Goal: Task Accomplishment & Management: Complete application form

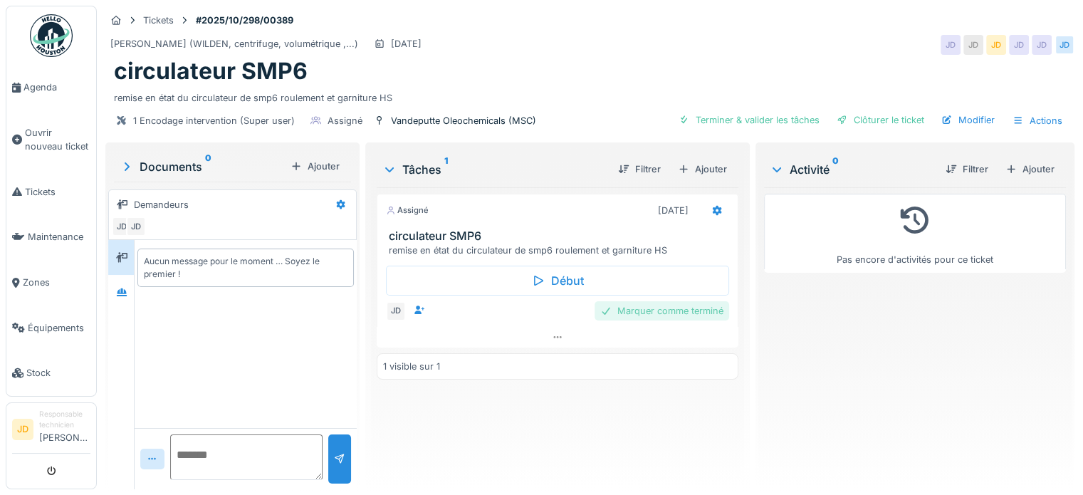
click at [627, 311] on div "Marquer comme terminé" at bounding box center [661, 310] width 135 height 19
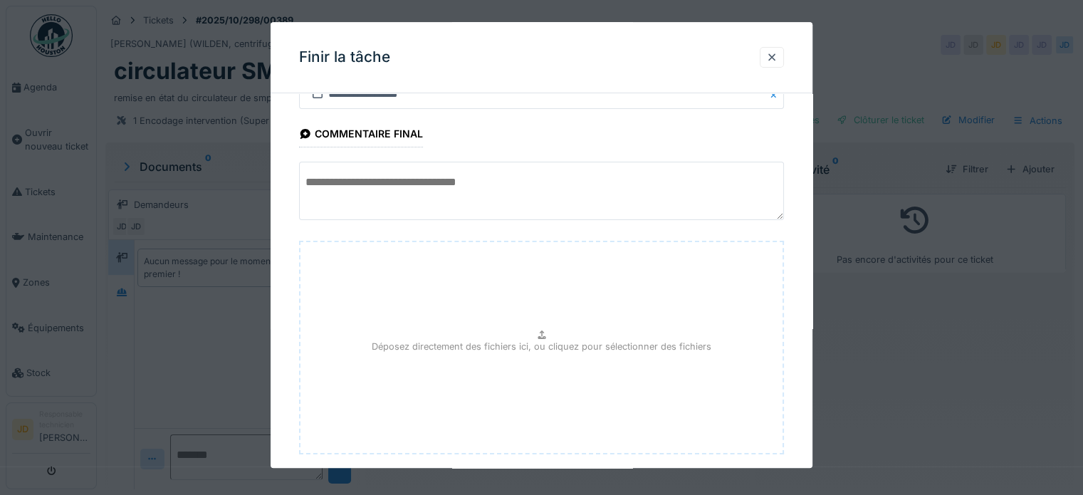
scroll to position [134, 0]
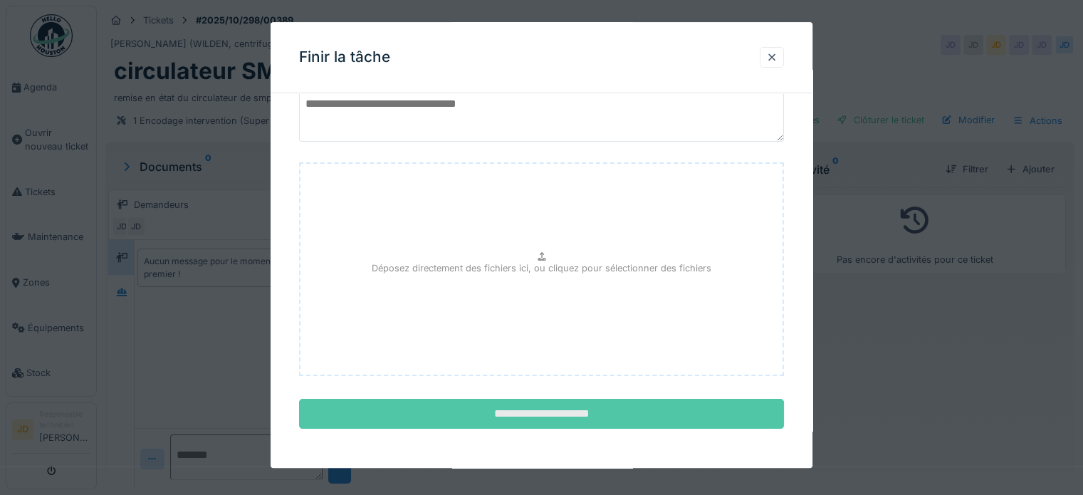
click at [576, 412] on input "**********" at bounding box center [541, 414] width 485 height 30
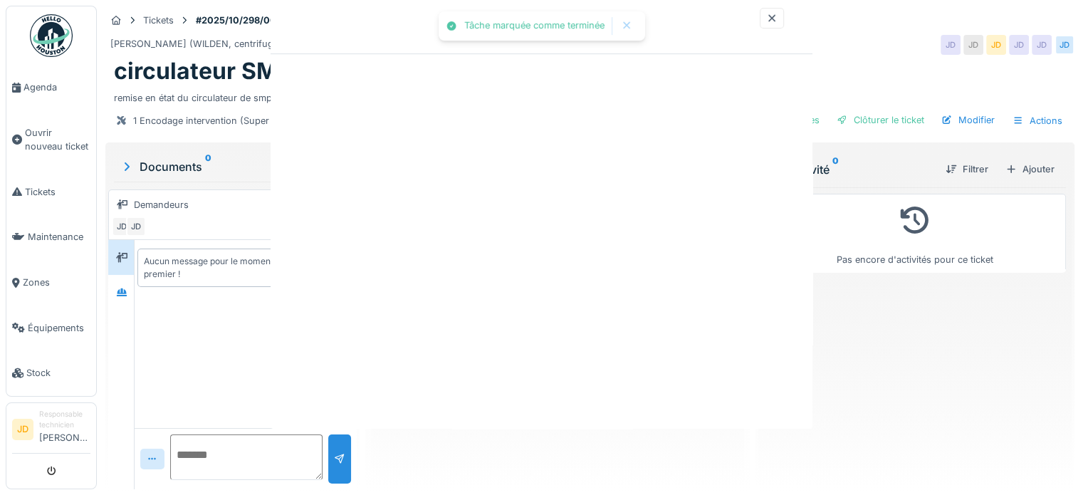
scroll to position [0, 0]
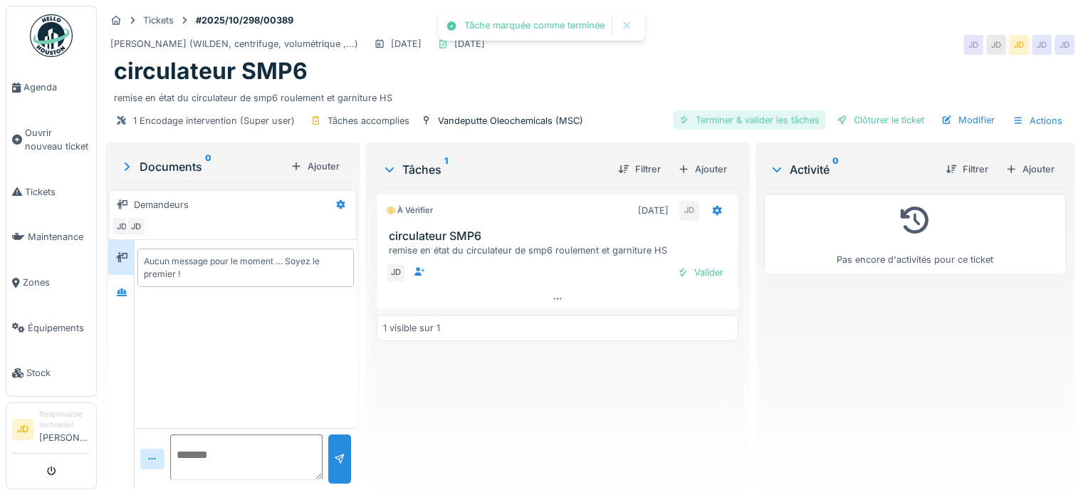
click at [696, 116] on div "Terminer & valider les tâches" at bounding box center [749, 119] width 152 height 19
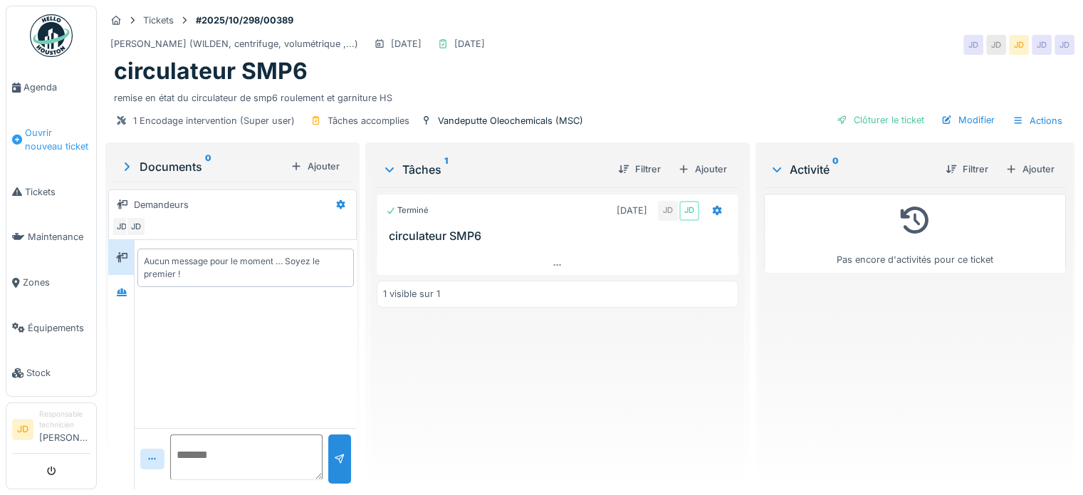
click at [56, 144] on span "Ouvrir nouveau ticket" at bounding box center [57, 139] width 65 height 27
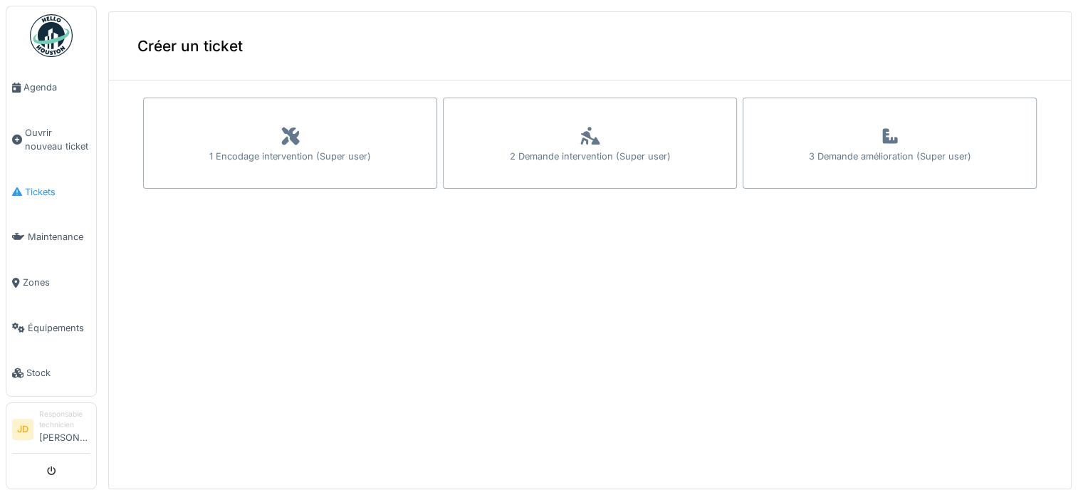
click at [41, 193] on span "Tickets" at bounding box center [57, 192] width 65 height 14
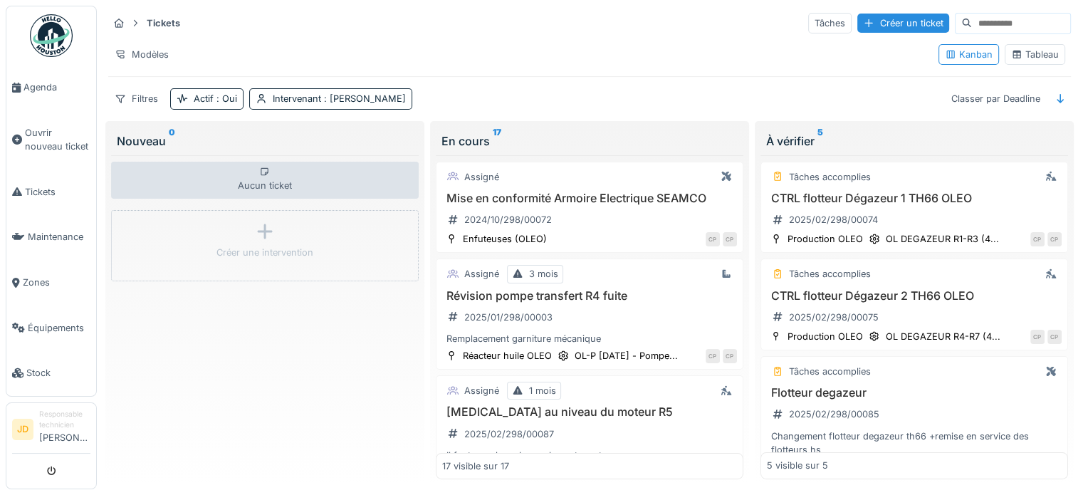
click at [1028, 53] on div "Tableau" at bounding box center [1035, 55] width 48 height 14
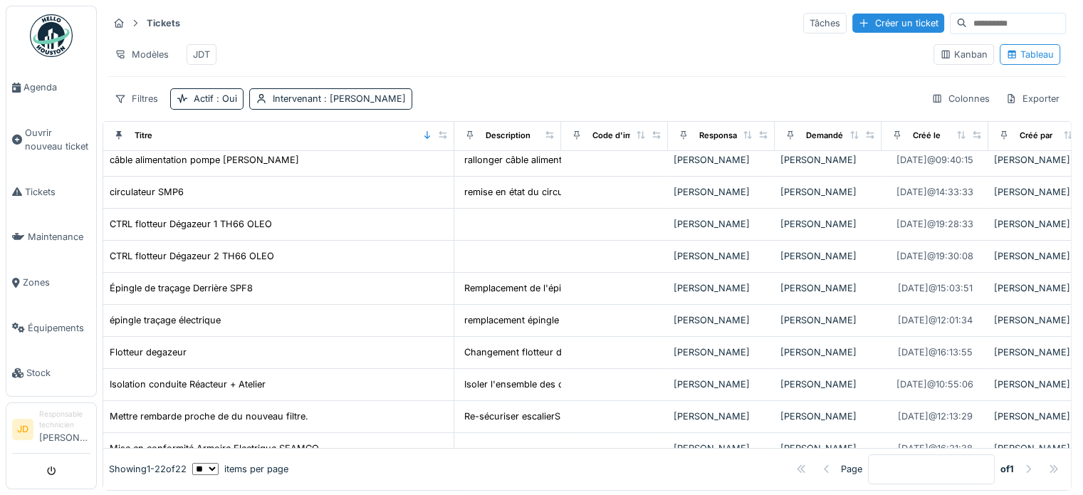
scroll to position [142, 0]
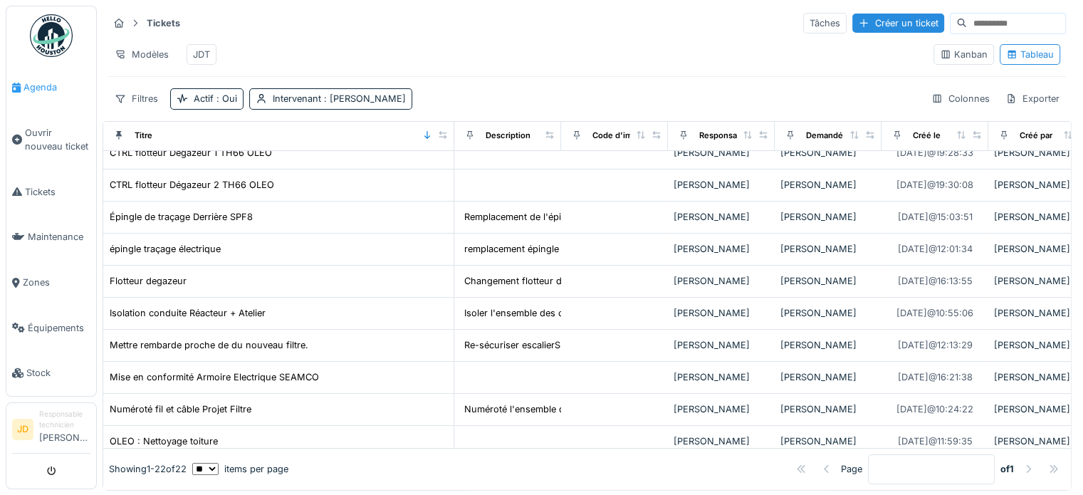
click at [39, 88] on span "Agenda" at bounding box center [56, 87] width 67 height 14
